Goal: Check status: Check status

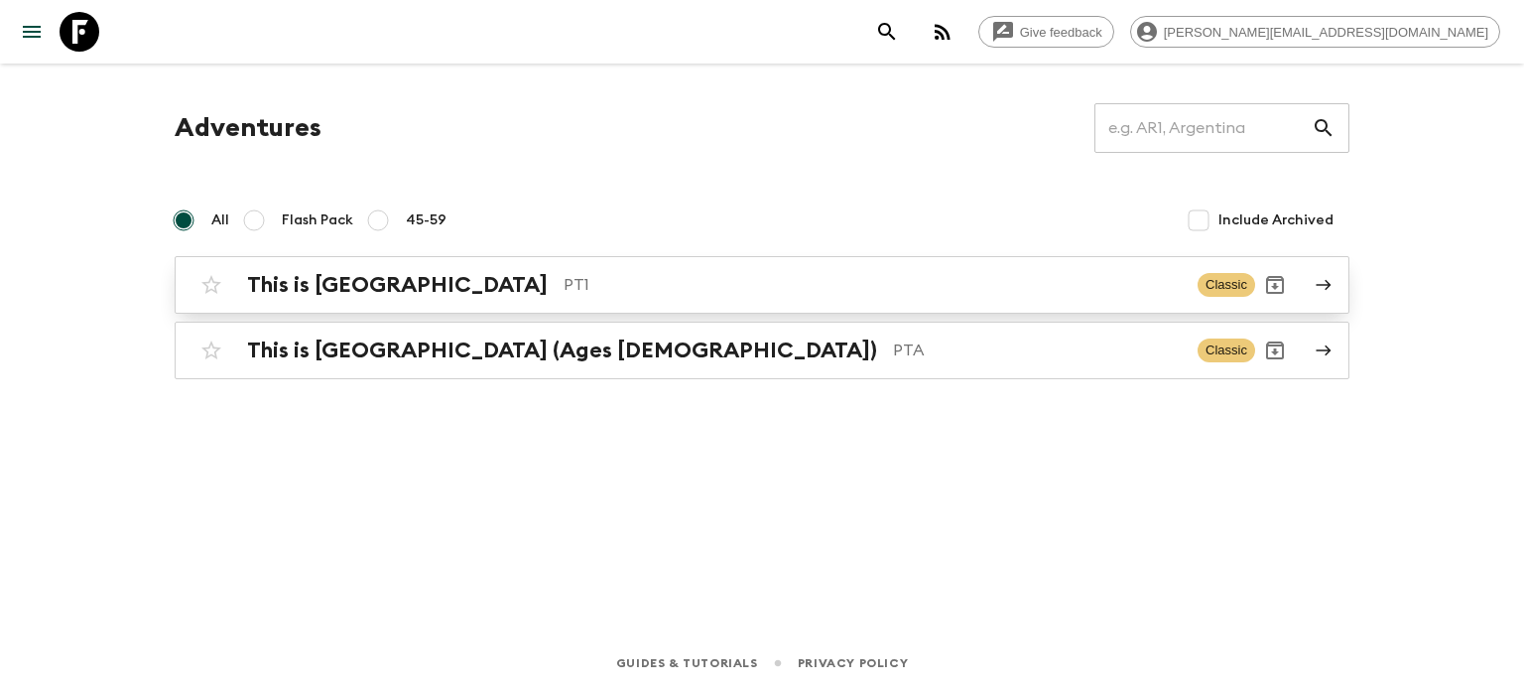
click at [875, 262] on link "This is Portugal PT1 Classic" at bounding box center [762, 285] width 1175 height 58
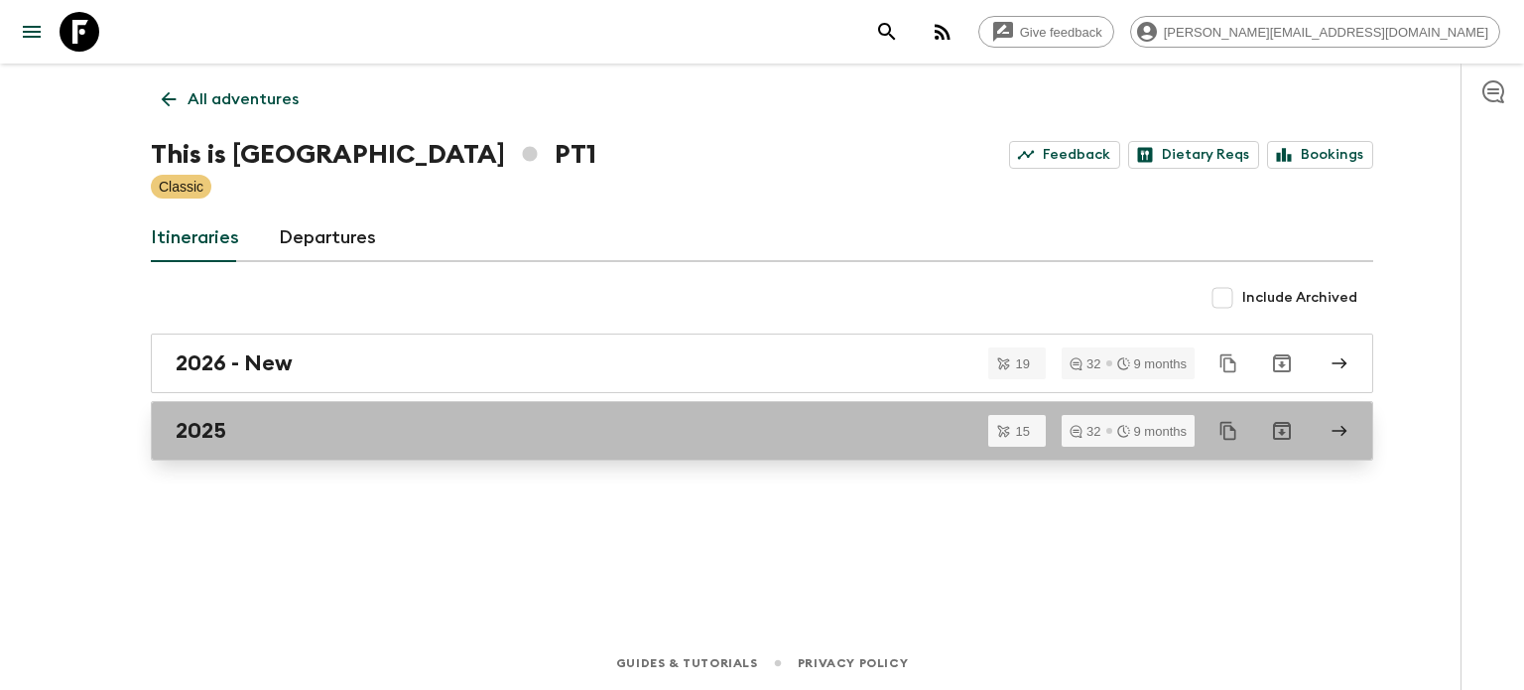
click at [695, 419] on div "2025" at bounding box center [743, 431] width 1135 height 26
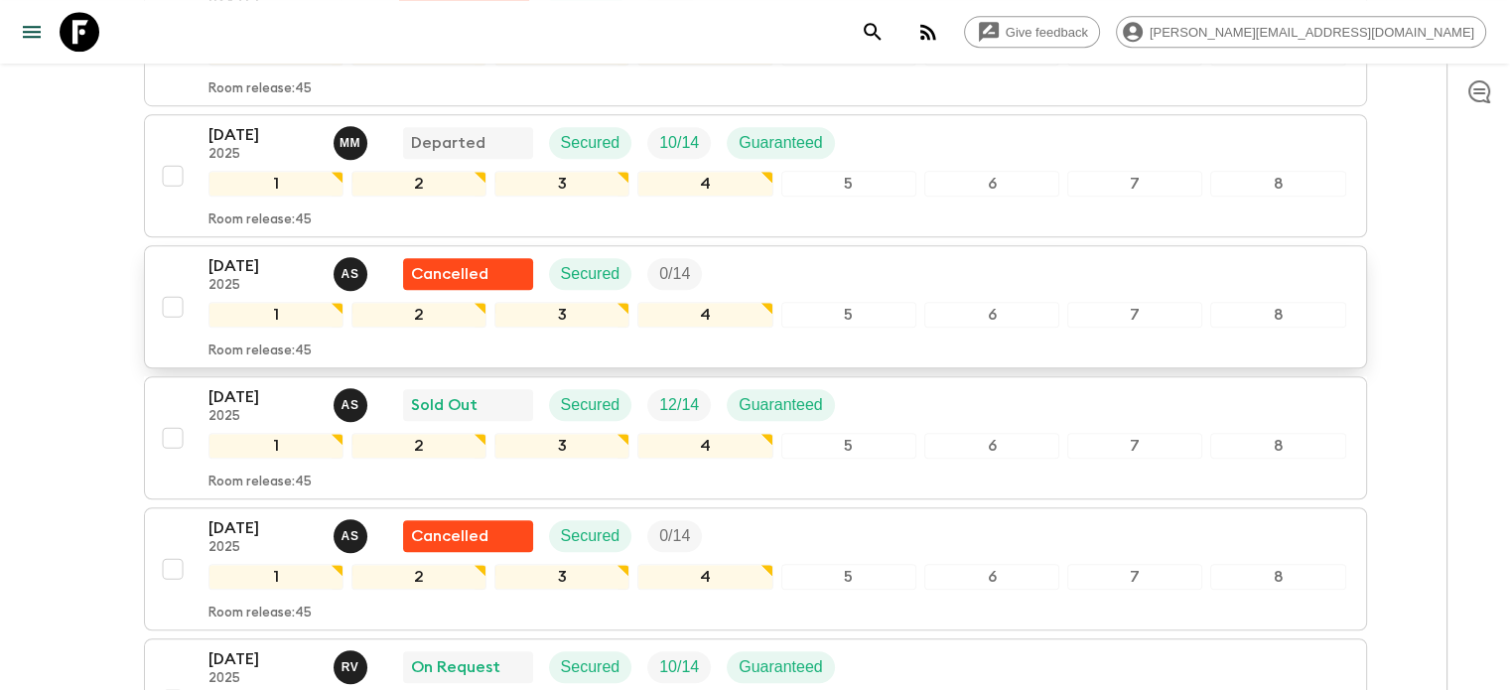
scroll to position [1822, 0]
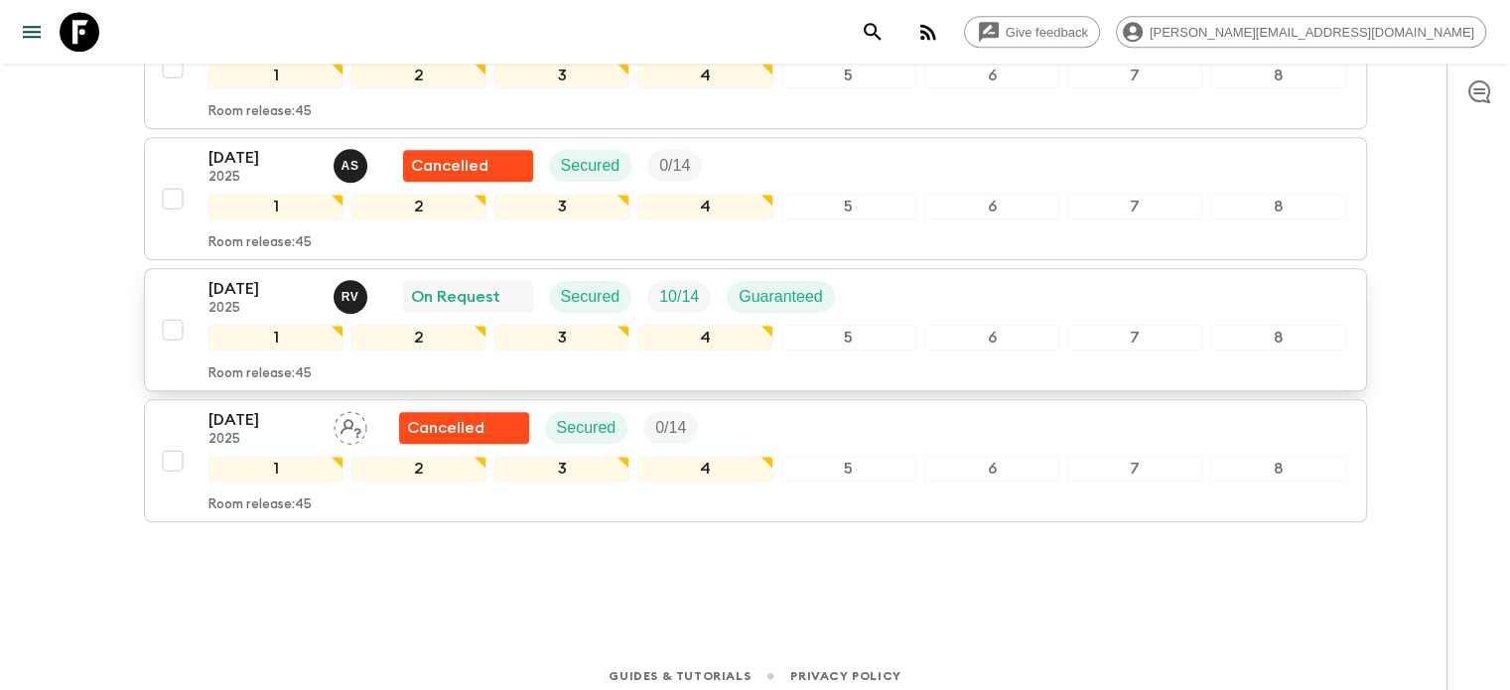
click at [965, 325] on div "6" at bounding box center [991, 338] width 135 height 26
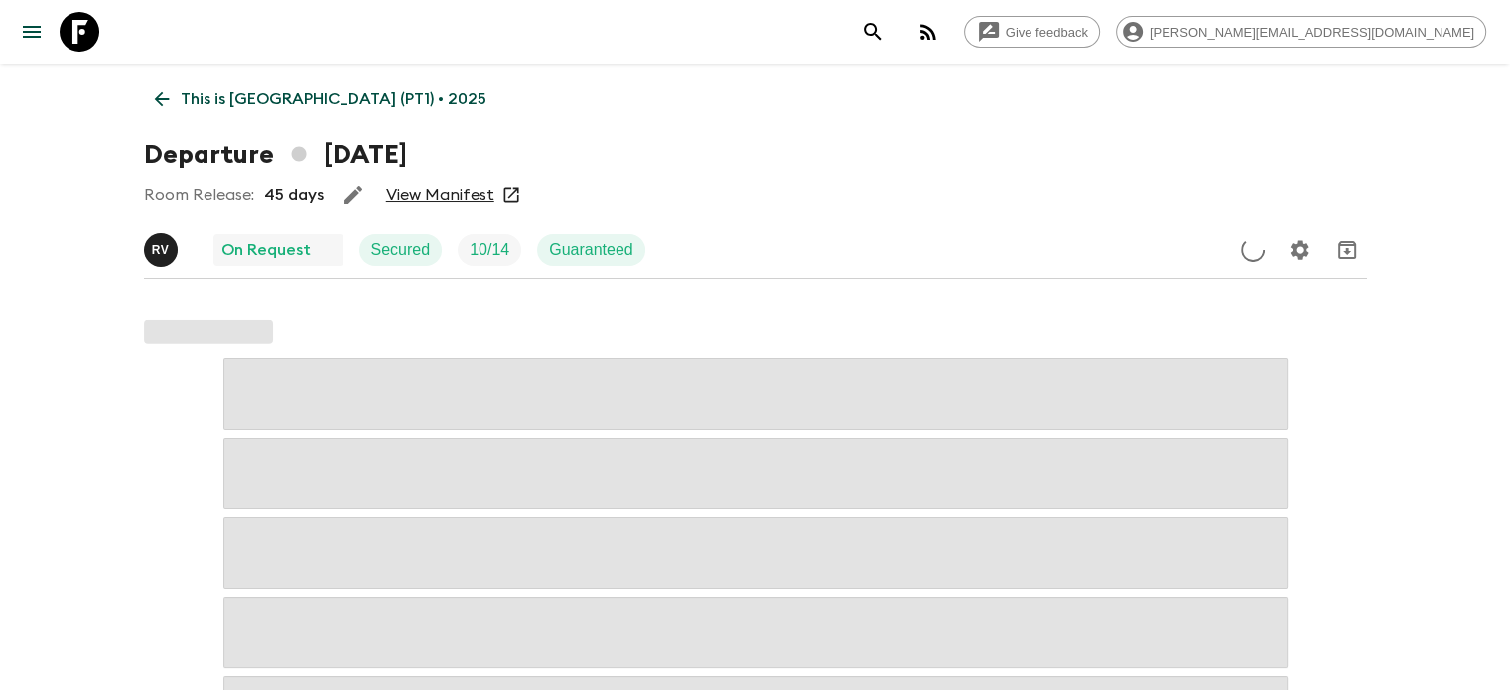
click at [422, 191] on link "View Manifest" at bounding box center [440, 195] width 108 height 20
